Goal: Find specific page/section: Find specific page/section

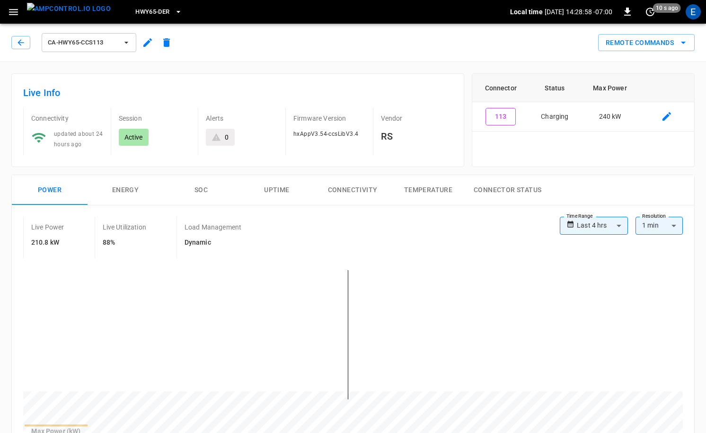
click at [168, 15] on button "HWY65-DER" at bounding box center [159, 12] width 54 height 18
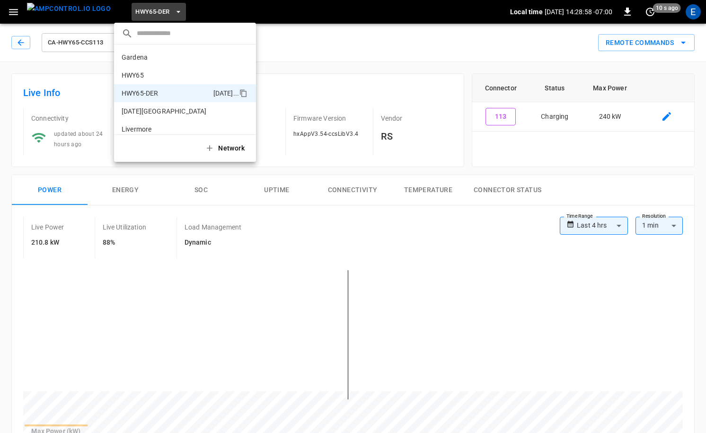
scroll to position [33, 0]
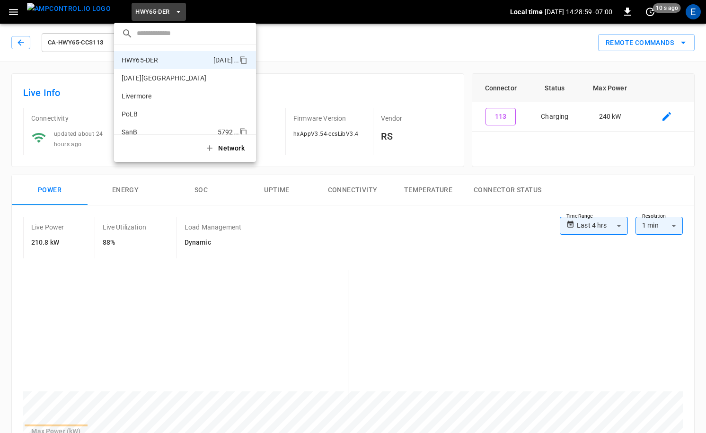
click at [159, 127] on p "SanB" at bounding box center [168, 131] width 92 height 9
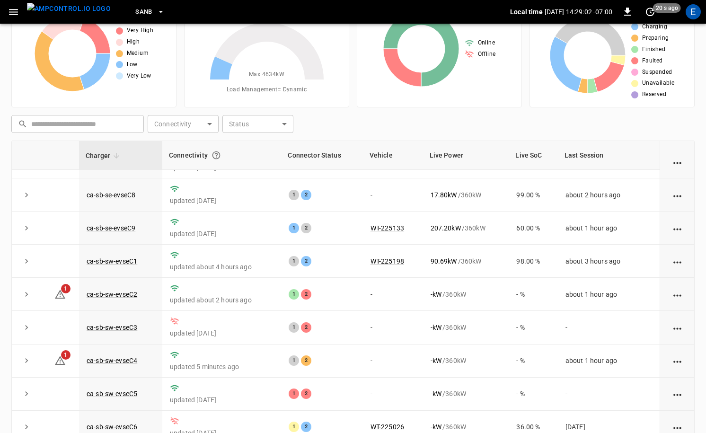
scroll to position [96, 0]
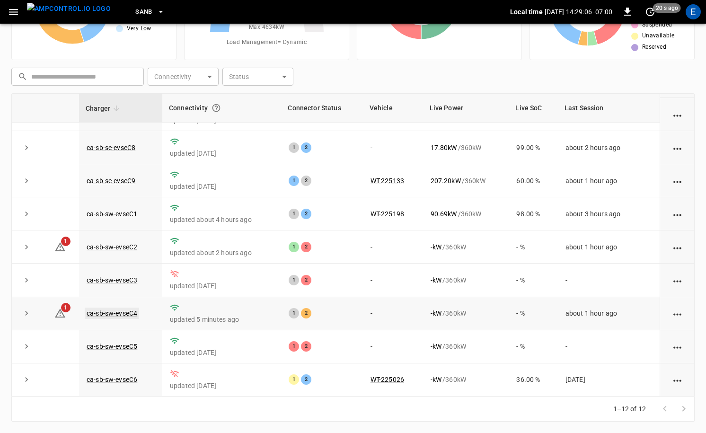
click at [130, 311] on link "ca-sb-sw-evseC4" at bounding box center [112, 312] width 54 height 11
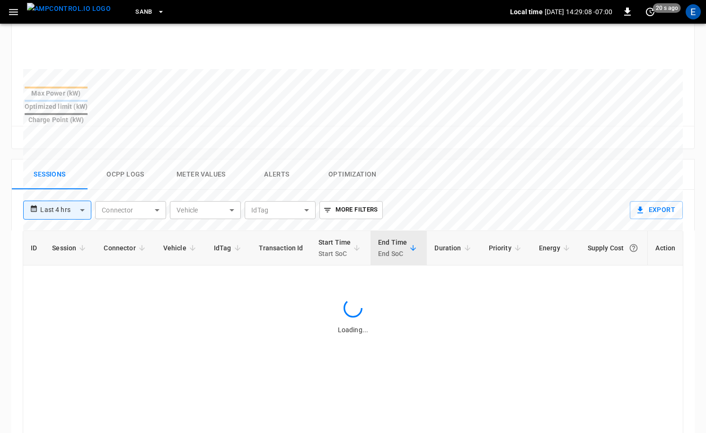
scroll to position [0, 0]
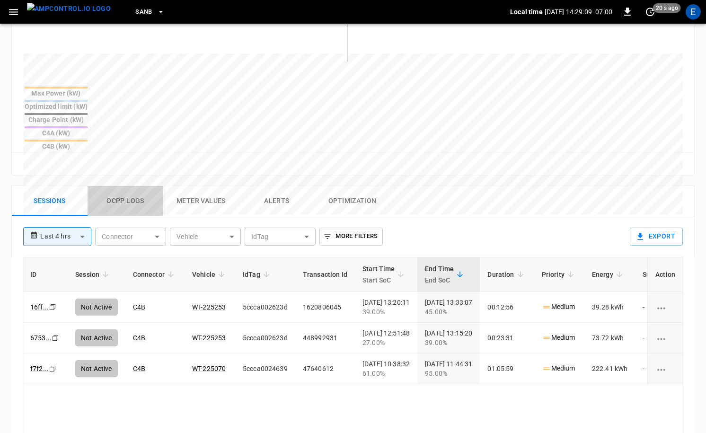
click at [117, 186] on button "Ocpp logs" at bounding box center [126, 201] width 76 height 30
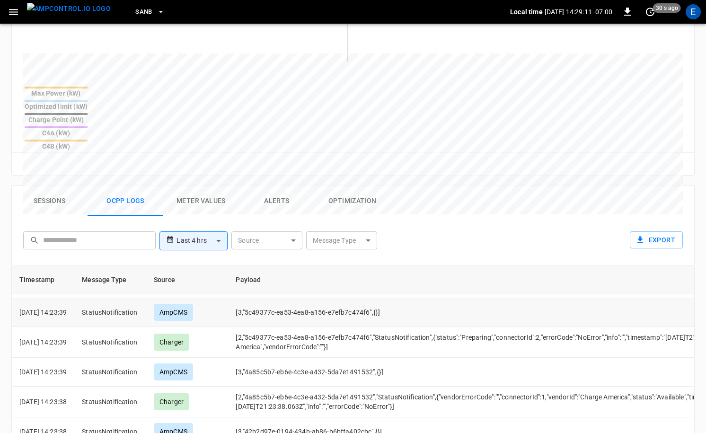
scroll to position [530, 0]
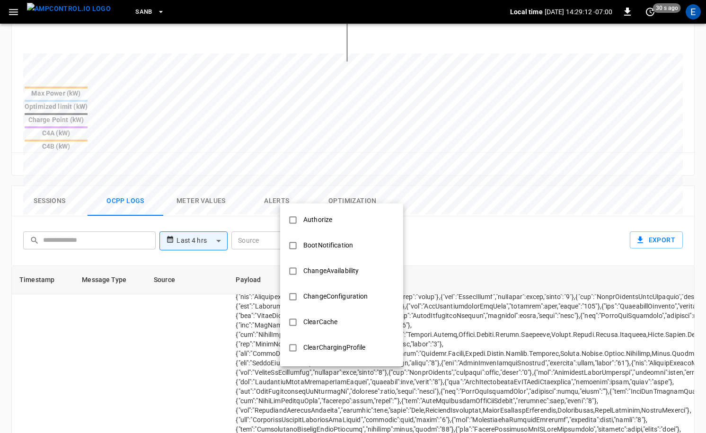
click at [370, 186] on body "**********" at bounding box center [353, 133] width 706 height 943
click at [364, 218] on li "Authorize" at bounding box center [341, 220] width 123 height 26
type input "*********"
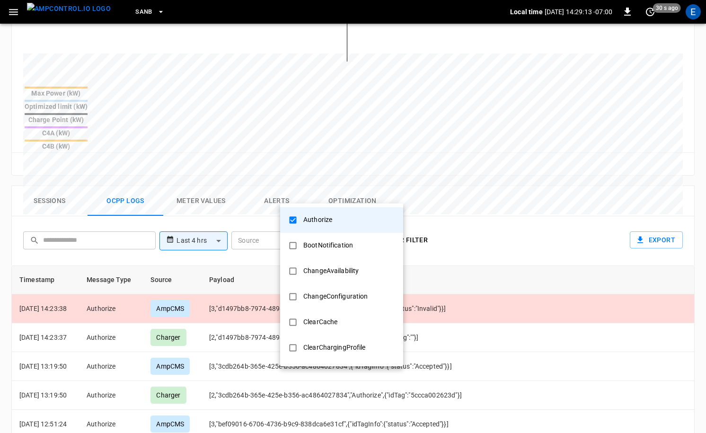
scroll to position [0, 0]
click at [529, 289] on div at bounding box center [353, 216] width 706 height 433
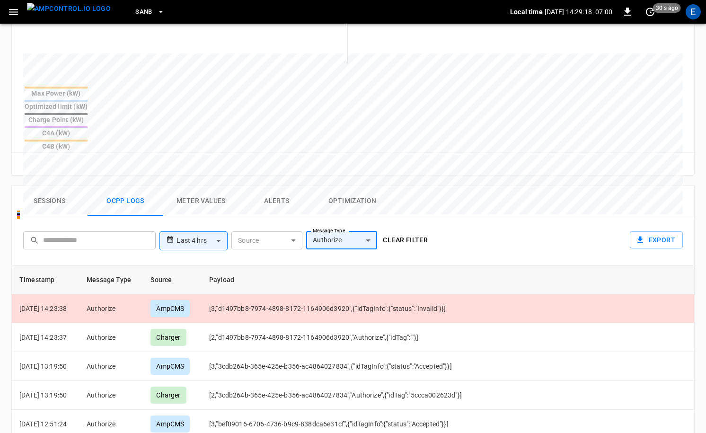
click at [57, 7] on img "menu" at bounding box center [69, 9] width 84 height 12
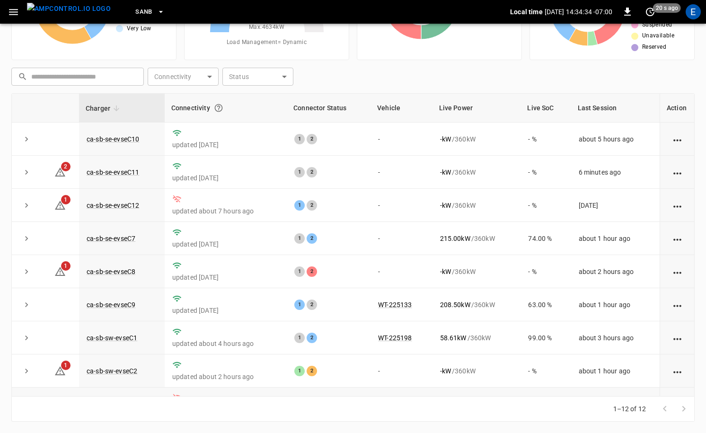
scroll to position [124, 0]
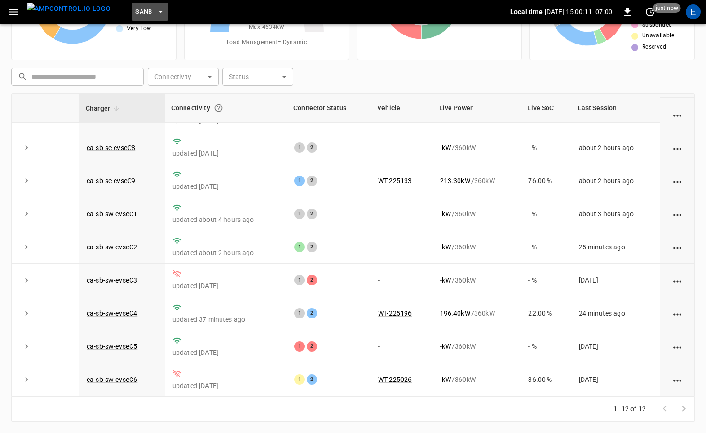
click at [135, 14] on button "SanB" at bounding box center [150, 12] width 37 height 18
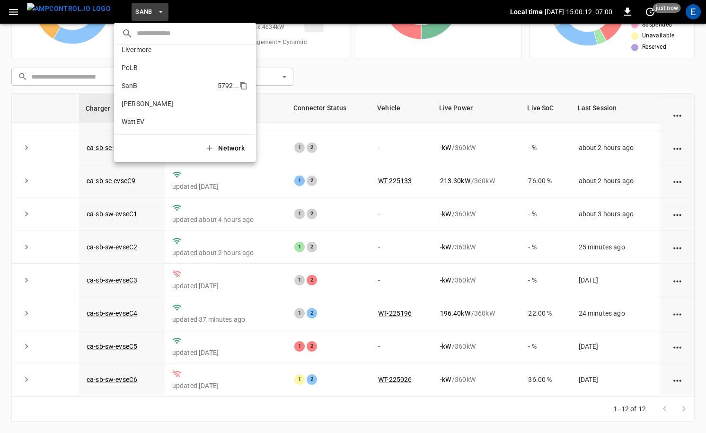
scroll to position [0, 0]
click at [161, 80] on li "HWY65 26fb ..." at bounding box center [185, 75] width 142 height 18
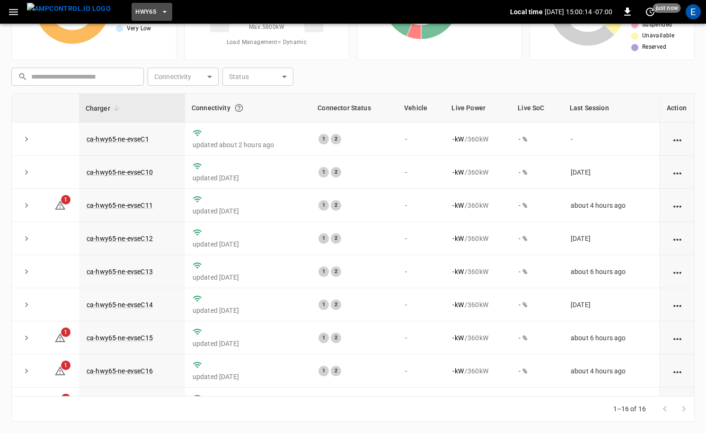
click at [135, 8] on span "HWY65" at bounding box center [145, 12] width 21 height 11
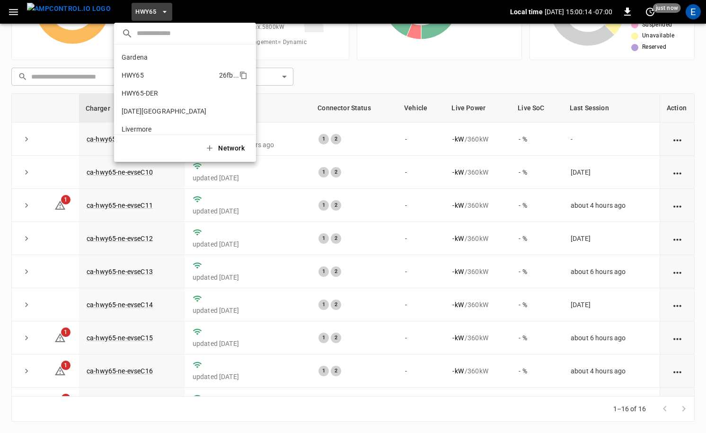
scroll to position [15, 0]
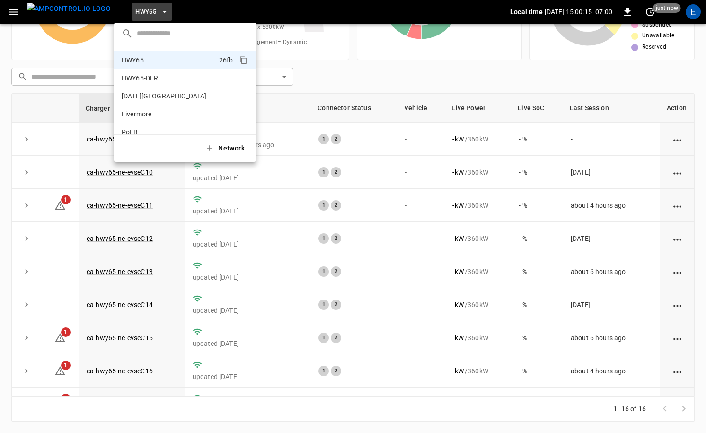
drag, startPoint x: 163, startPoint y: 80, endPoint x: 389, endPoint y: 112, distance: 228.7
click at [163, 80] on p "HWY65-DER" at bounding box center [166, 77] width 88 height 9
